Goal: Task Accomplishment & Management: Manage account settings

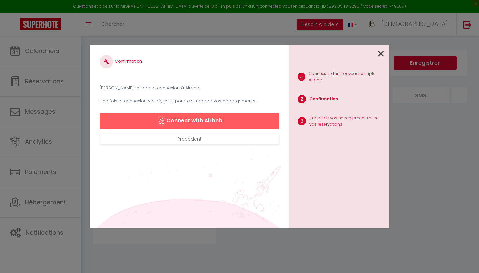
scroll to position [36, 0]
click at [380, 54] on icon at bounding box center [381, 54] width 6 height 10
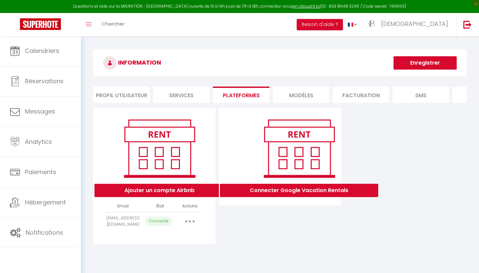
scroll to position [0, 0]
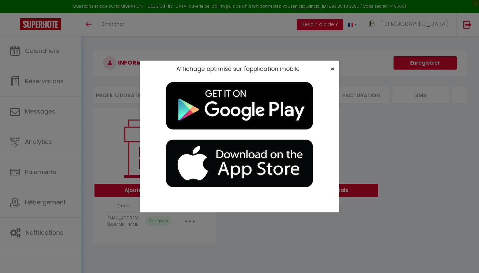
click at [333, 70] on span "×" at bounding box center [333, 69] width 4 height 8
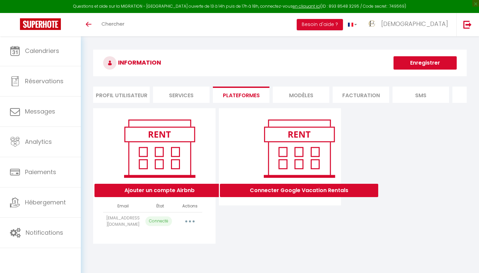
click at [455, 190] on div "Ajouter un compte Airbnb Email État Actions jema.conciergerie@gmail.com Connect…" at bounding box center [280, 176] width 377 height 136
click at [191, 221] on button "button" at bounding box center [190, 221] width 19 height 11
click at [182, 261] on link "Reconnecter le compte" at bounding box center [161, 260] width 74 height 11
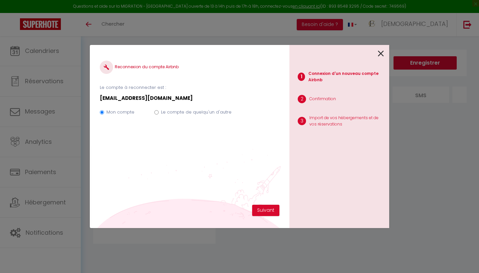
click at [384, 55] on icon at bounding box center [381, 54] width 6 height 10
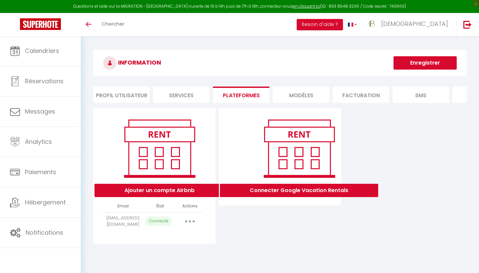
click at [190, 222] on button "button" at bounding box center [190, 221] width 19 height 11
click at [180, 271] on link "Reconnecter le compte" at bounding box center [161, 272] width 74 height 11
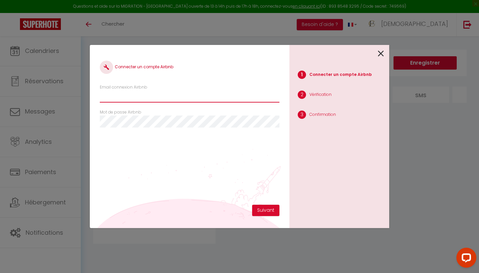
type input "[EMAIL_ADDRESS][DOMAIN_NAME]"
click at [266, 210] on button "Suivant" at bounding box center [265, 210] width 27 height 11
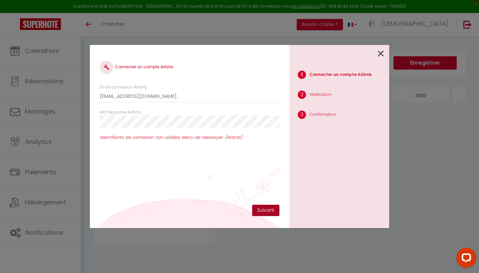
click at [259, 213] on button "Suivant" at bounding box center [265, 210] width 27 height 11
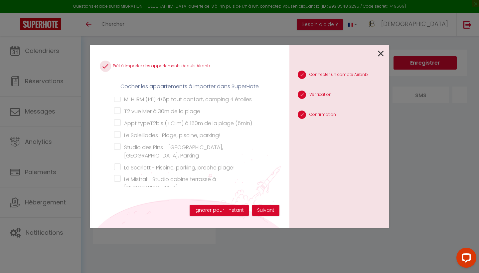
scroll to position [181, 0]
click at [117, 195] on input "Appartement La Plage à 50 mètres" at bounding box center [192, 198] width 156 height 7
checkbox input "true"
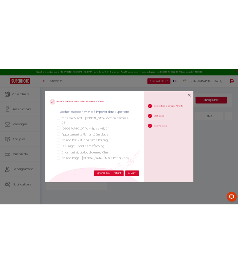
scroll to position [32, 0]
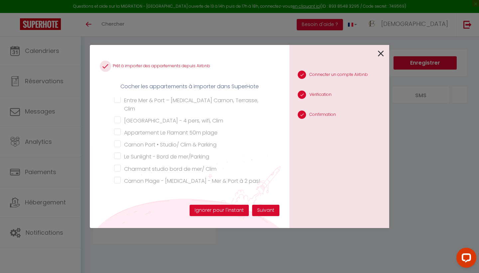
click at [118, 128] on input "Appartement Le Flamant 50m plage" at bounding box center [192, 131] width 156 height 7
checkbox input "true"
click at [265, 209] on button "Suivant" at bounding box center [265, 210] width 27 height 11
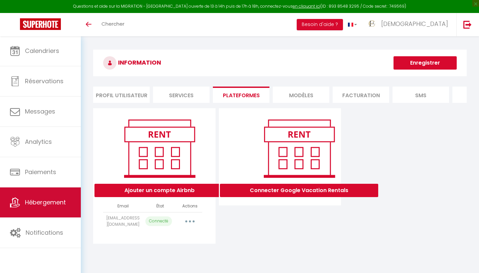
scroll to position [36, 0]
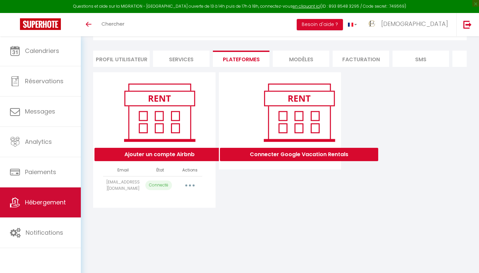
click at [46, 210] on link "Hébergement" at bounding box center [40, 202] width 81 height 30
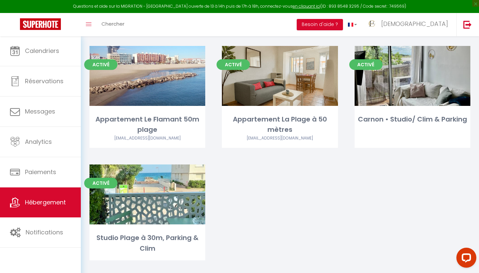
scroll to position [387, 0]
